Goal: Task Accomplishment & Management: Complete application form

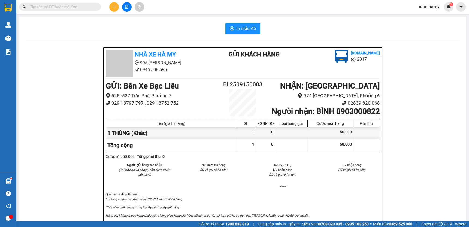
drag, startPoint x: 0, startPoint y: 0, endPoint x: 116, endPoint y: 10, distance: 116.7
click at [116, 10] on button at bounding box center [114, 7] width 10 height 10
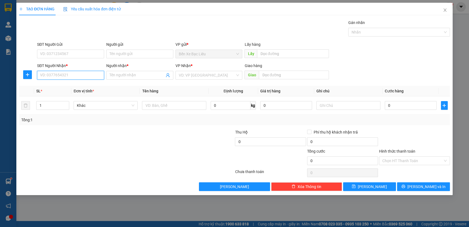
click at [92, 76] on input "SĐT Người Nhận *" at bounding box center [70, 75] width 67 height 9
drag, startPoint x: 122, startPoint y: 68, endPoint x: 123, endPoint y: 71, distance: 3.1
click at [123, 70] on div "Người nhận *" at bounding box center [139, 67] width 67 height 8
click at [123, 72] on span at bounding box center [139, 75] width 67 height 9
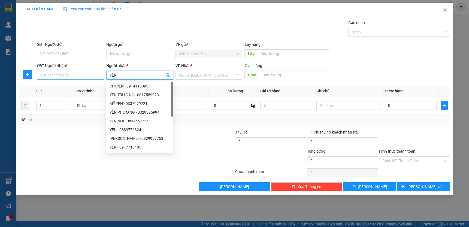
type input "YẾN"
click at [44, 77] on input "SĐT Người Nhận *" at bounding box center [70, 75] width 67 height 9
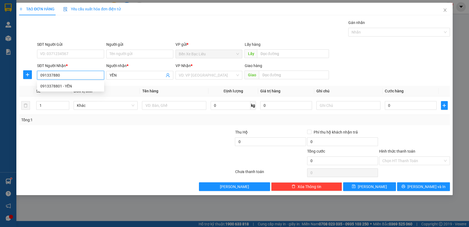
type input "0913378801"
click at [87, 84] on div "0913378801 - YẾN" at bounding box center [70, 86] width 60 height 6
type input "YẾN"
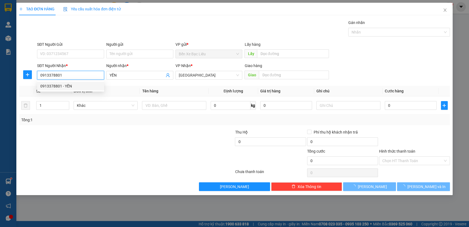
type input "60.000"
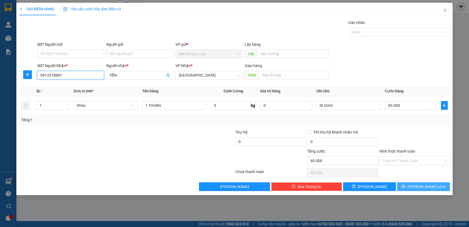
type input "0913378801"
click at [428, 186] on span "[PERSON_NAME] và In" at bounding box center [426, 187] width 38 height 6
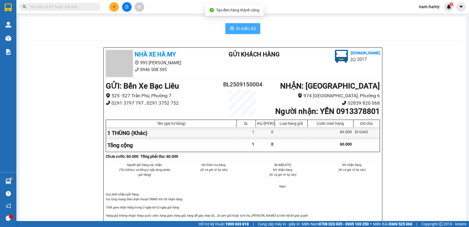
click at [241, 32] on span "In mẫu A5" at bounding box center [246, 28] width 20 height 7
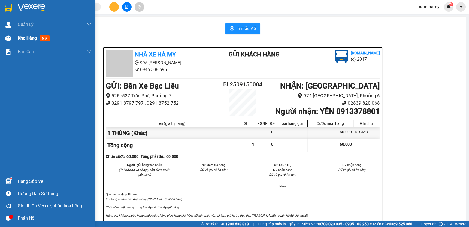
click at [14, 39] on div "Kho hàng mới" at bounding box center [47, 38] width 95 height 14
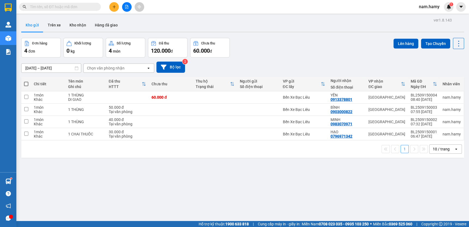
click at [26, 83] on span at bounding box center [26, 84] width 4 height 4
click at [26, 81] on input "checkbox" at bounding box center [26, 81] width 0 height 0
checkbox input "true"
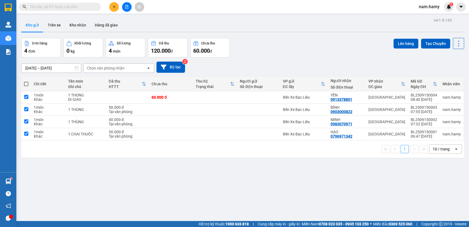
checkbox input "true"
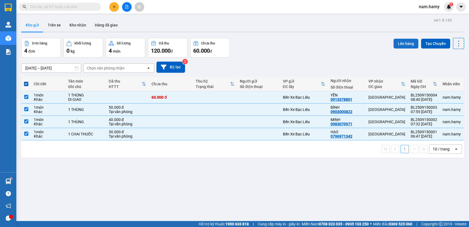
click at [406, 42] on button "Lên hàng" at bounding box center [405, 44] width 25 height 10
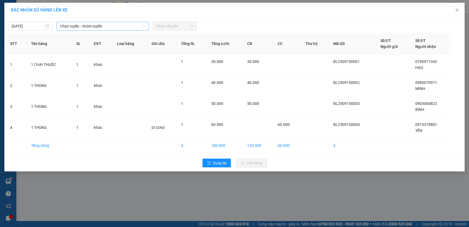
click at [143, 25] on icon "down" at bounding box center [143, 26] width 3 height 2
click at [118, 23] on span "Chọn tuyến - nhóm tuyến" at bounding box center [102, 26] width 85 height 8
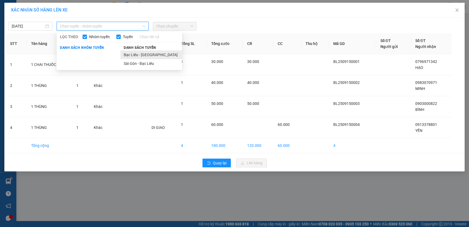
click at [145, 54] on li "Bạc Liêu - [GEOGRAPHIC_DATA]" at bounding box center [151, 54] width 62 height 9
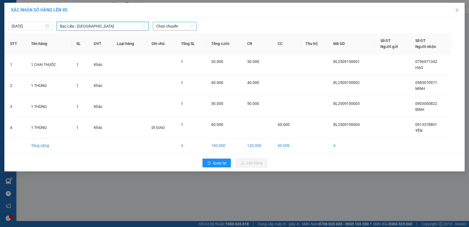
click at [167, 29] on span "Chọn chuyến" at bounding box center [174, 26] width 37 height 8
click at [167, 28] on span "Chọn chuyến" at bounding box center [174, 26] width 37 height 8
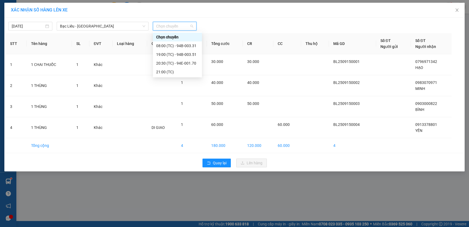
click at [167, 28] on span "Chọn chuyến" at bounding box center [174, 26] width 37 height 8
click at [171, 46] on div "08:00 (TC) - 94B-003.31" at bounding box center [177, 46] width 43 height 6
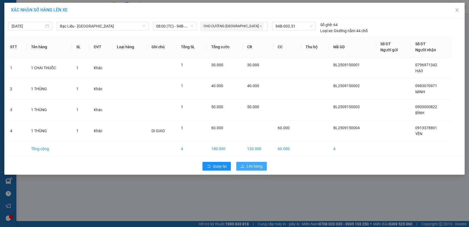
click at [251, 165] on span "Lên hàng" at bounding box center [255, 166] width 16 height 6
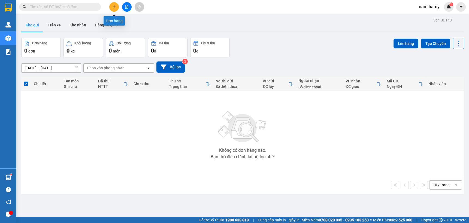
click at [113, 5] on icon "plus" at bounding box center [114, 7] width 4 height 4
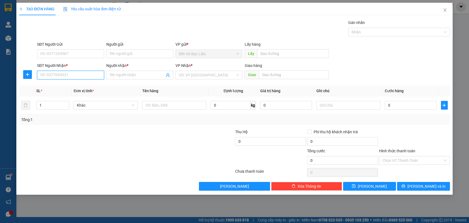
click at [77, 77] on input "SĐT Người Nhận *" at bounding box center [70, 75] width 67 height 9
click at [81, 84] on div "0907339954 - ĐẠI" at bounding box center [70, 86] width 60 height 6
type input "0907339954"
type input "ĐẠI"
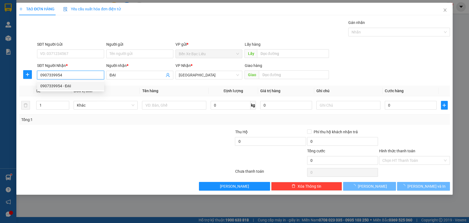
type input "50.000"
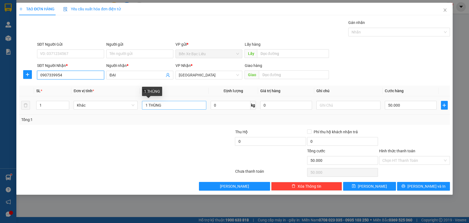
type input "0907339954"
drag, startPoint x: 177, startPoint y: 106, endPoint x: 247, endPoint y: 106, distance: 69.7
click at [177, 106] on input "1 THÙNG" at bounding box center [174, 105] width 64 height 9
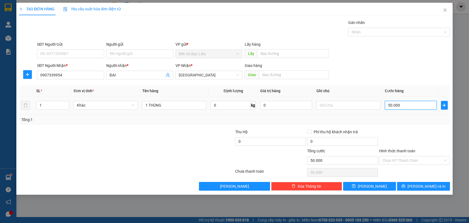
click at [403, 106] on input "50.000" at bounding box center [411, 105] width 52 height 9
click at [408, 123] on div "Tổng: 1" at bounding box center [234, 120] width 431 height 10
click at [424, 184] on span "[PERSON_NAME] và In" at bounding box center [426, 187] width 38 height 6
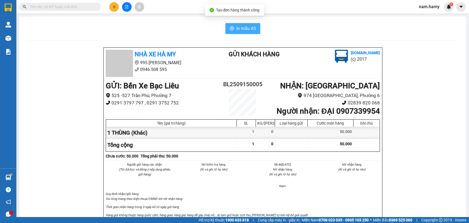
click at [243, 30] on span "In mẫu A5" at bounding box center [246, 28] width 20 height 7
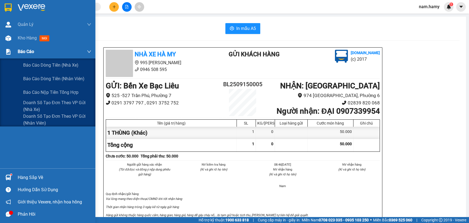
click at [20, 52] on span "Báo cáo" at bounding box center [26, 51] width 16 height 7
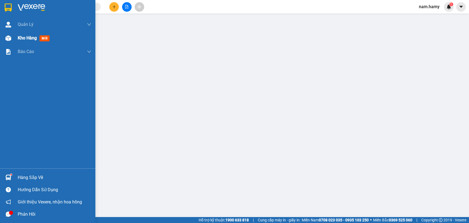
click at [28, 38] on span "Kho hàng" at bounding box center [27, 37] width 19 height 5
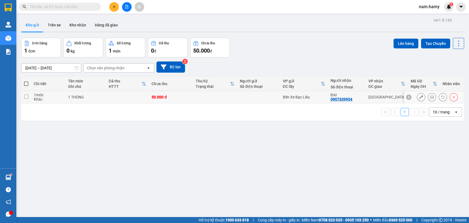
click at [28, 98] on td at bounding box center [26, 97] width 10 height 12
checkbox input "true"
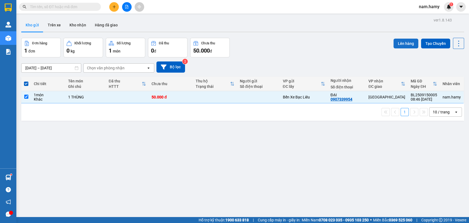
click at [405, 43] on button "Lên hàng" at bounding box center [405, 44] width 25 height 10
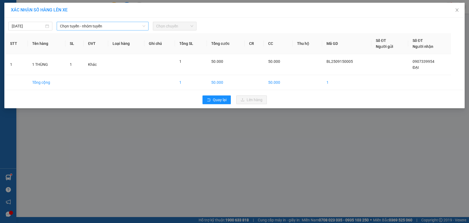
drag, startPoint x: 119, startPoint y: 24, endPoint x: 125, endPoint y: 30, distance: 8.5
click at [119, 25] on span "Chọn tuyến - nhóm tuyến" at bounding box center [102, 26] width 85 height 8
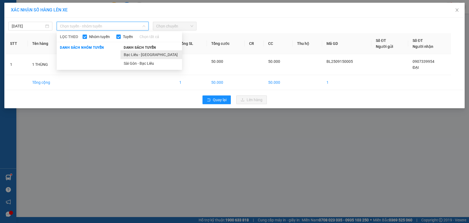
click at [157, 53] on li "Bạc Liêu - [GEOGRAPHIC_DATA]" at bounding box center [151, 54] width 62 height 9
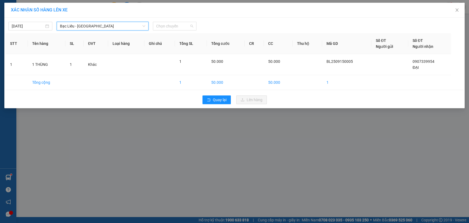
drag, startPoint x: 174, startPoint y: 26, endPoint x: 201, endPoint y: 38, distance: 30.0
click at [174, 27] on span "Chọn chuyến" at bounding box center [174, 26] width 37 height 8
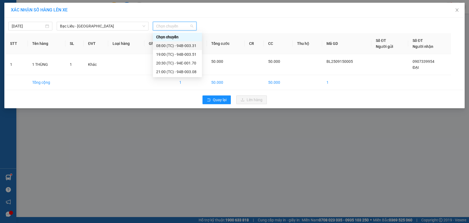
click at [178, 44] on div "08:00 (TC) - 94B-003.31" at bounding box center [177, 46] width 43 height 6
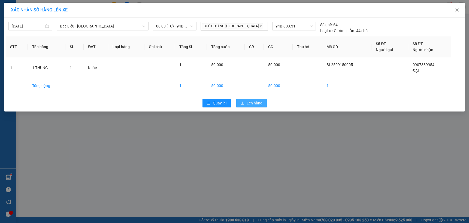
click at [243, 104] on icon "upload" at bounding box center [243, 103] width 4 height 4
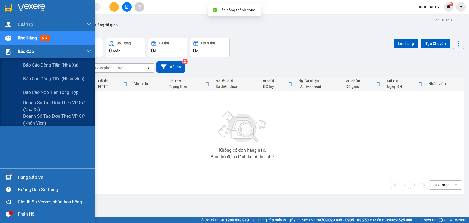
click at [16, 52] on div "Báo cáo" at bounding box center [47, 52] width 95 height 14
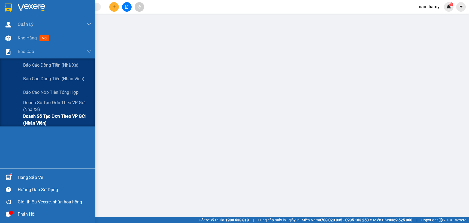
click at [43, 120] on span "Doanh số tạo đơn theo VP gửi (nhân viên)" at bounding box center [57, 120] width 68 height 14
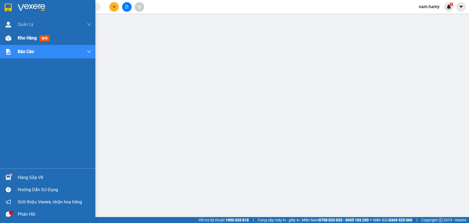
click at [22, 40] on span "Kho hàng" at bounding box center [27, 37] width 19 height 5
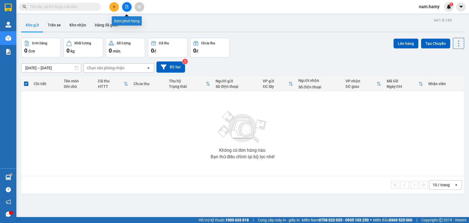
click at [125, 9] on button at bounding box center [127, 7] width 10 height 10
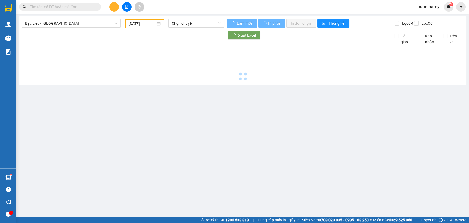
type input "[DATE]"
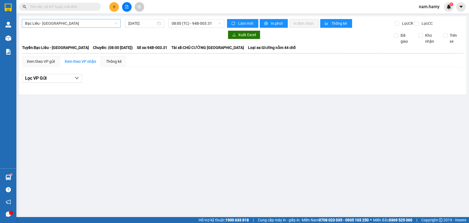
click at [101, 20] on span "Bạc Liêu - [GEOGRAPHIC_DATA]" at bounding box center [71, 23] width 92 height 8
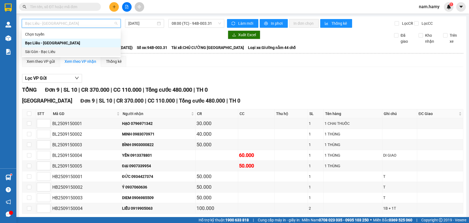
click at [106, 47] on div "Sài Gòn - Bạc Liêu" at bounding box center [71, 51] width 99 height 9
type input "[DATE]"
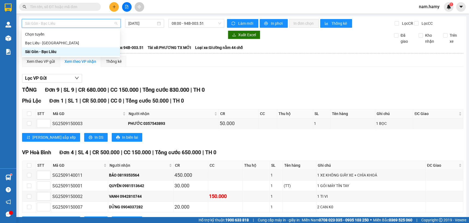
click at [52, 27] on span "Sài Gòn - Bạc Liêu" at bounding box center [71, 23] width 92 height 8
click at [59, 43] on div "Bạc Liêu - [GEOGRAPHIC_DATA]" at bounding box center [71, 43] width 92 height 6
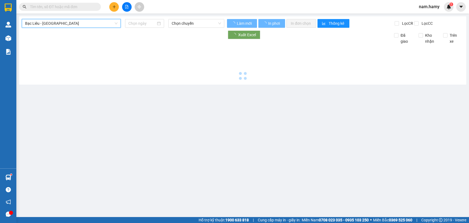
type input "[DATE]"
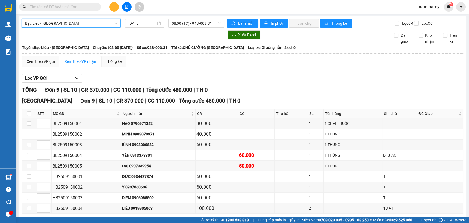
click at [106, 25] on span "Bạc Liêu - [GEOGRAPHIC_DATA]" at bounding box center [71, 23] width 92 height 8
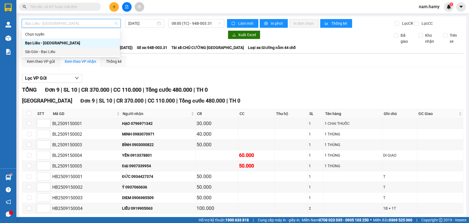
click at [87, 49] on div "Sài Gòn - Bạc Liêu" at bounding box center [71, 52] width 92 height 6
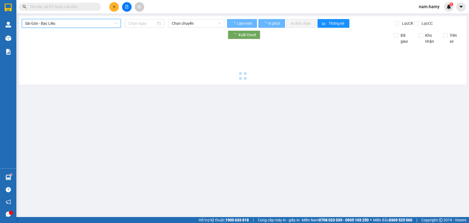
type input "[DATE]"
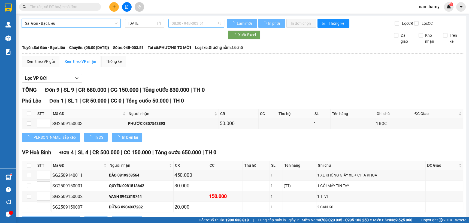
click at [193, 24] on span "08:00 - 94B-003.51" at bounding box center [196, 23] width 49 height 8
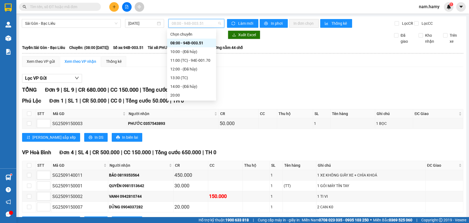
click at [191, 41] on div "08:00 - 94B-003.51" at bounding box center [191, 43] width 43 height 6
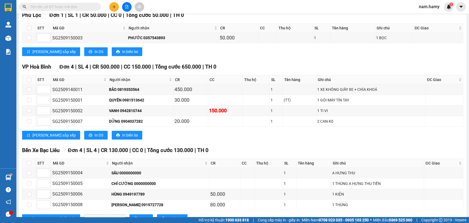
scroll to position [111, 0]
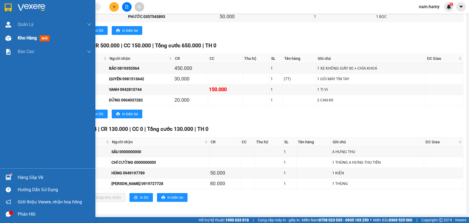
click at [13, 38] on div "Kho hàng mới" at bounding box center [47, 38] width 95 height 14
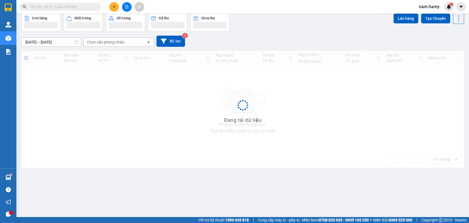
scroll to position [25, 0]
